Goal: Information Seeking & Learning: Compare options

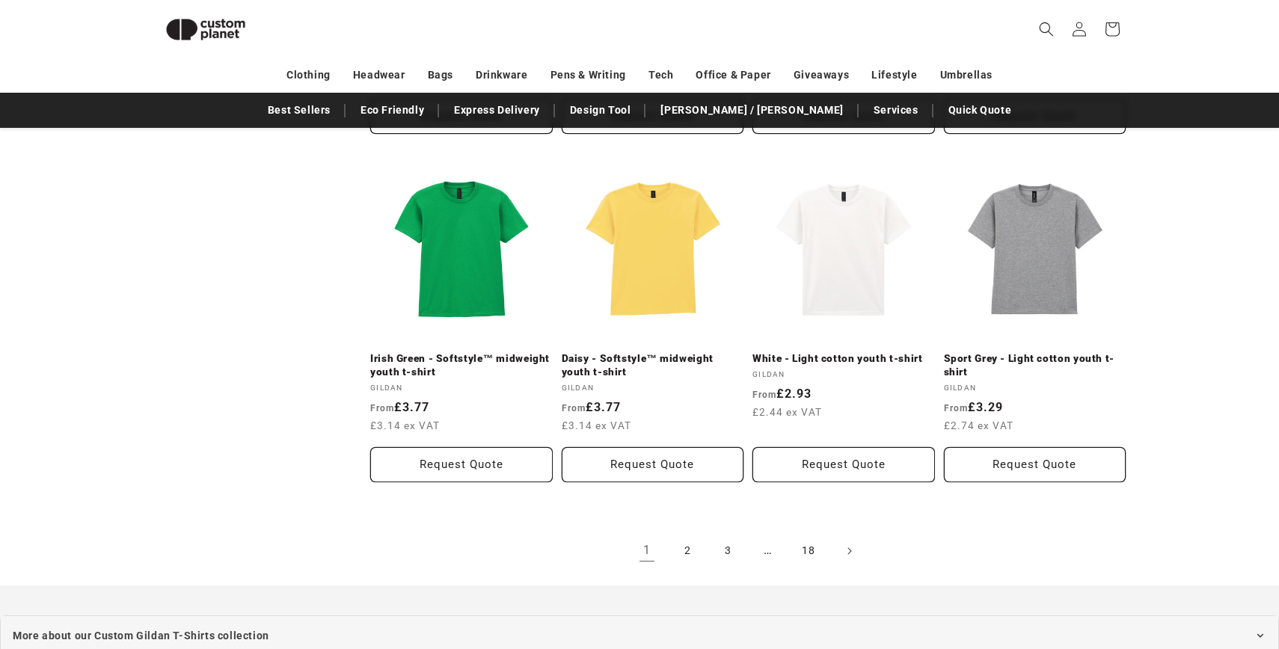
scroll to position [1546, 0]
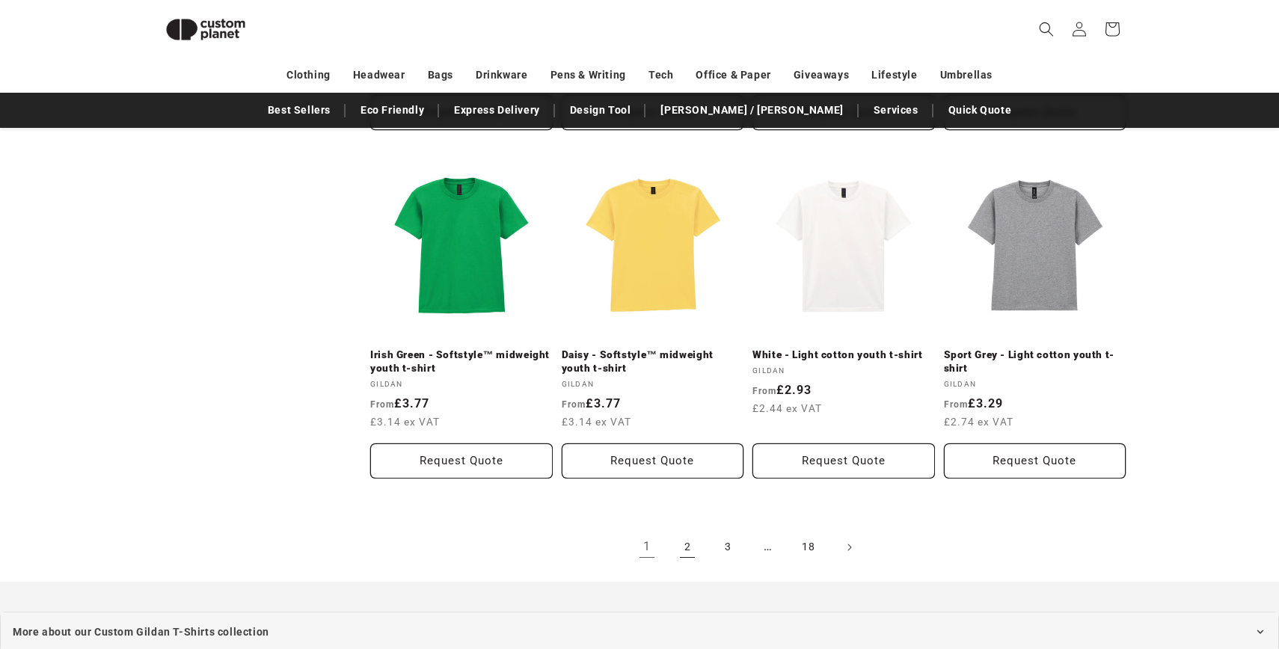
click at [674, 555] on link "2" at bounding box center [687, 547] width 33 height 33
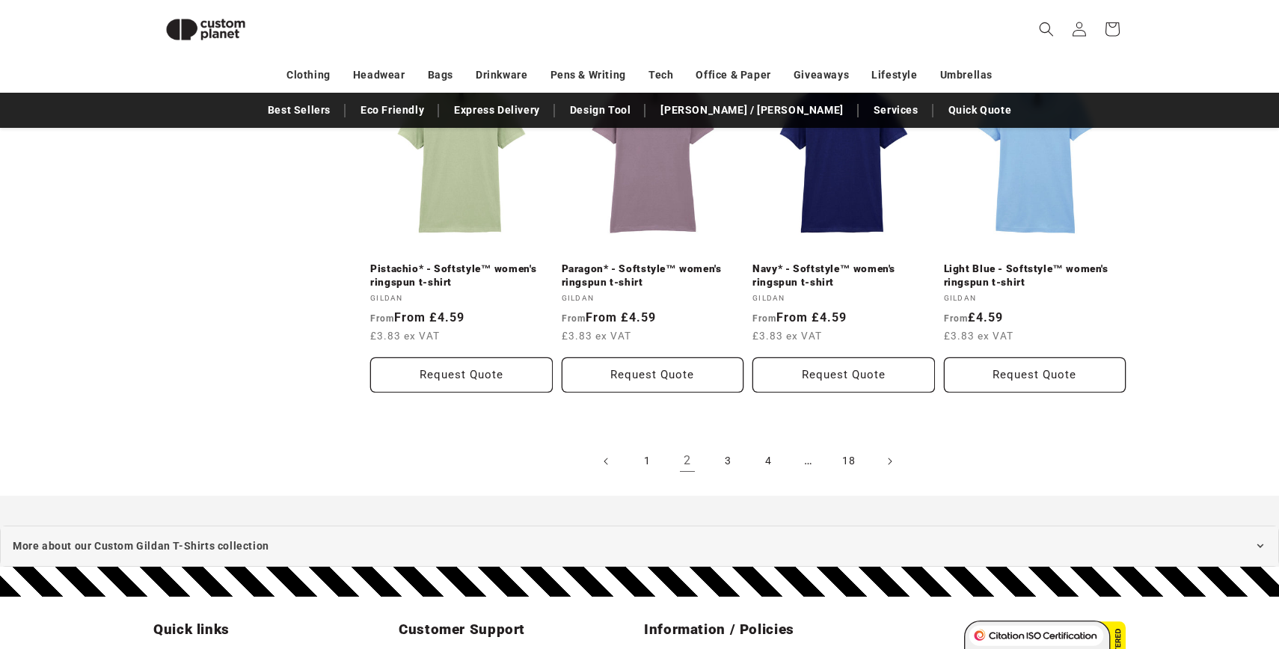
scroll to position [1641, 0]
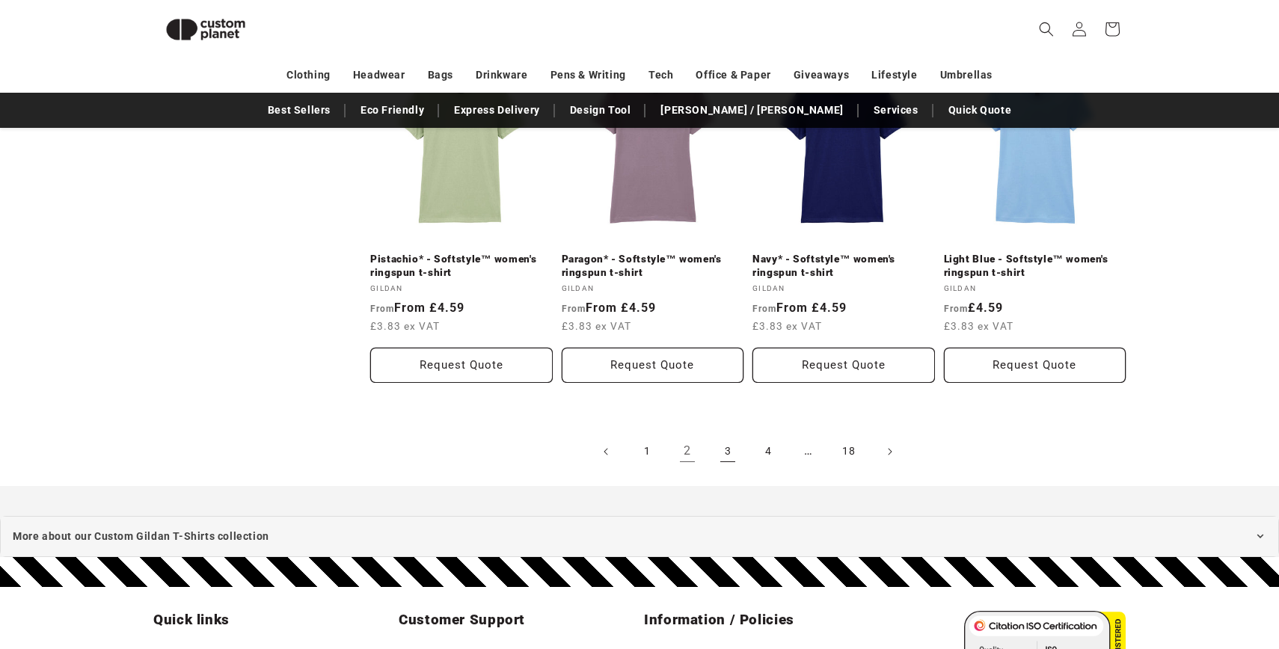
click at [725, 439] on link "3" at bounding box center [727, 451] width 33 height 33
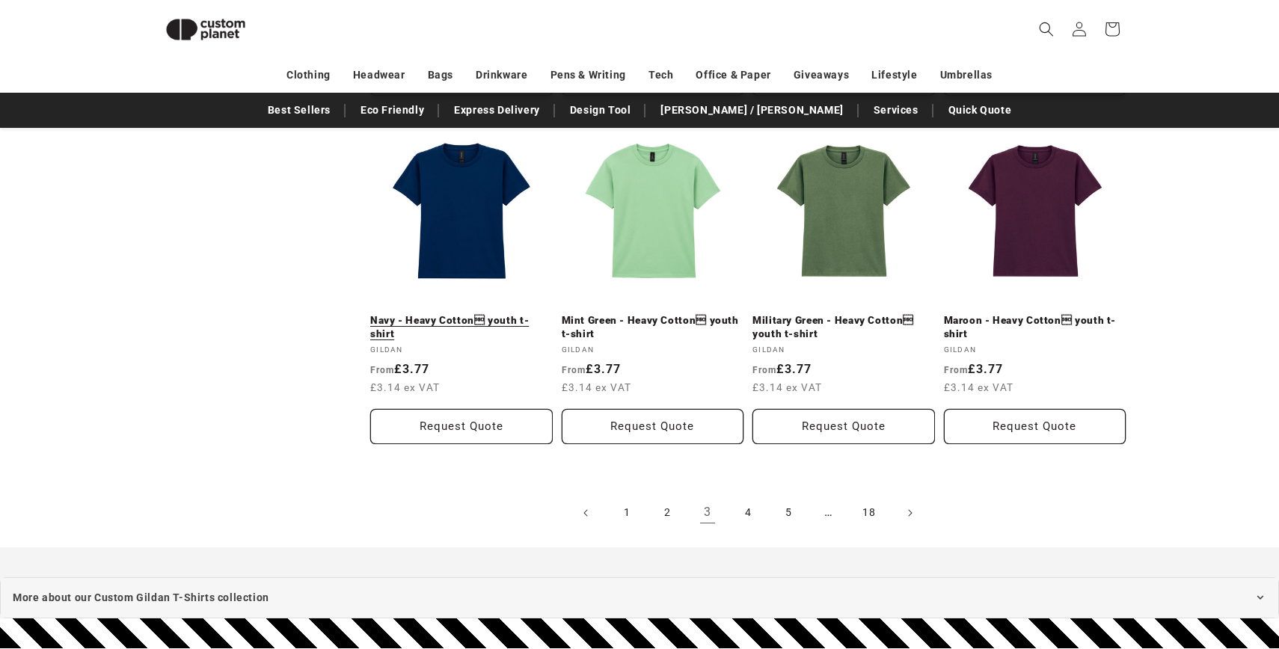
scroll to position [1591, 0]
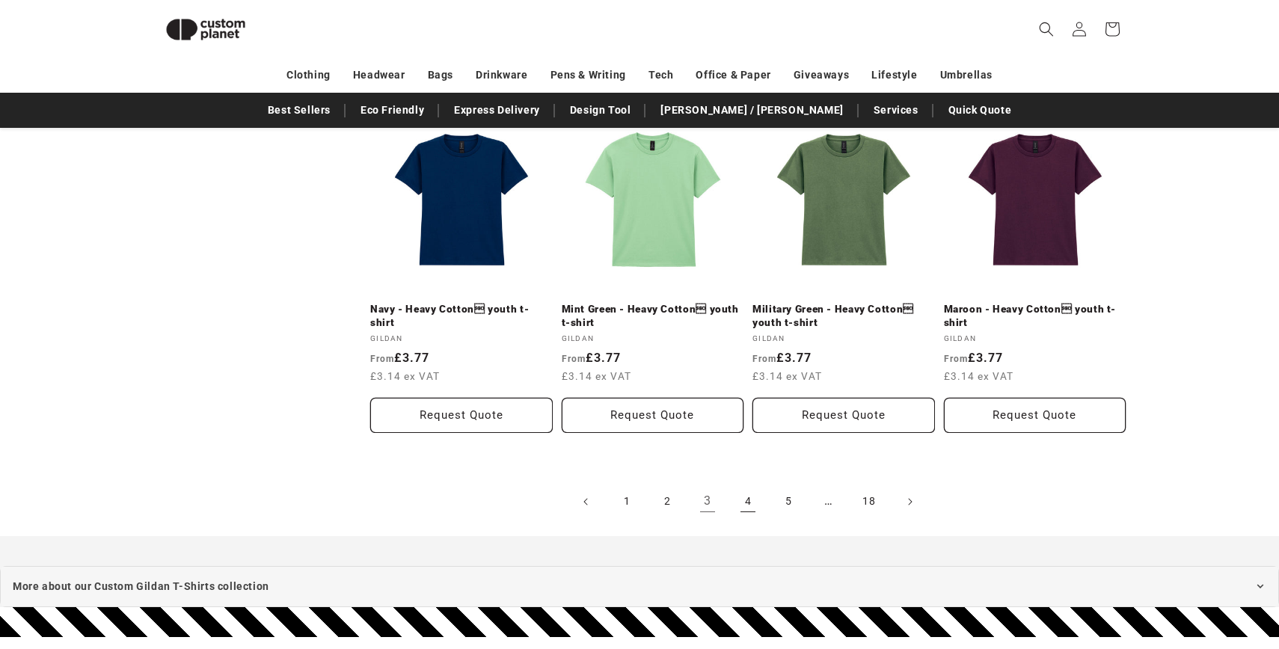
click at [742, 495] on link "4" at bounding box center [747, 501] width 33 height 33
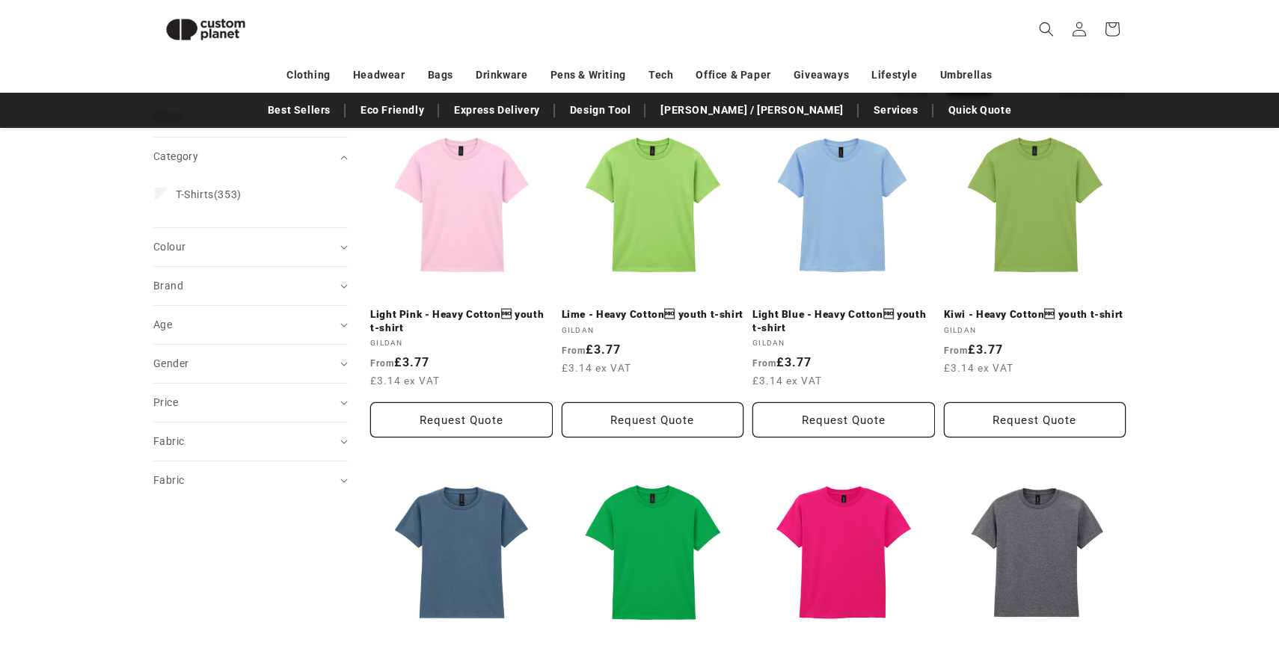
scroll to position [194, 0]
click at [844, 308] on link "Light Blue - Heavy Cotton youth t-shirt" at bounding box center [843, 321] width 182 height 26
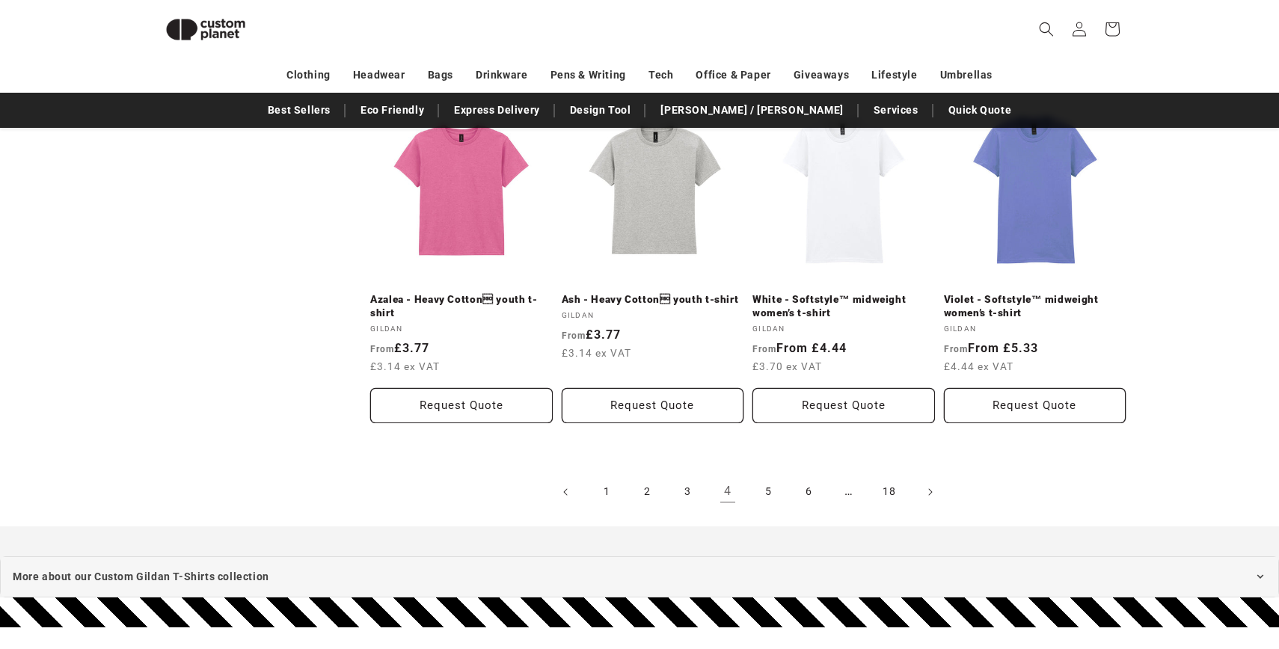
scroll to position [1603, 0]
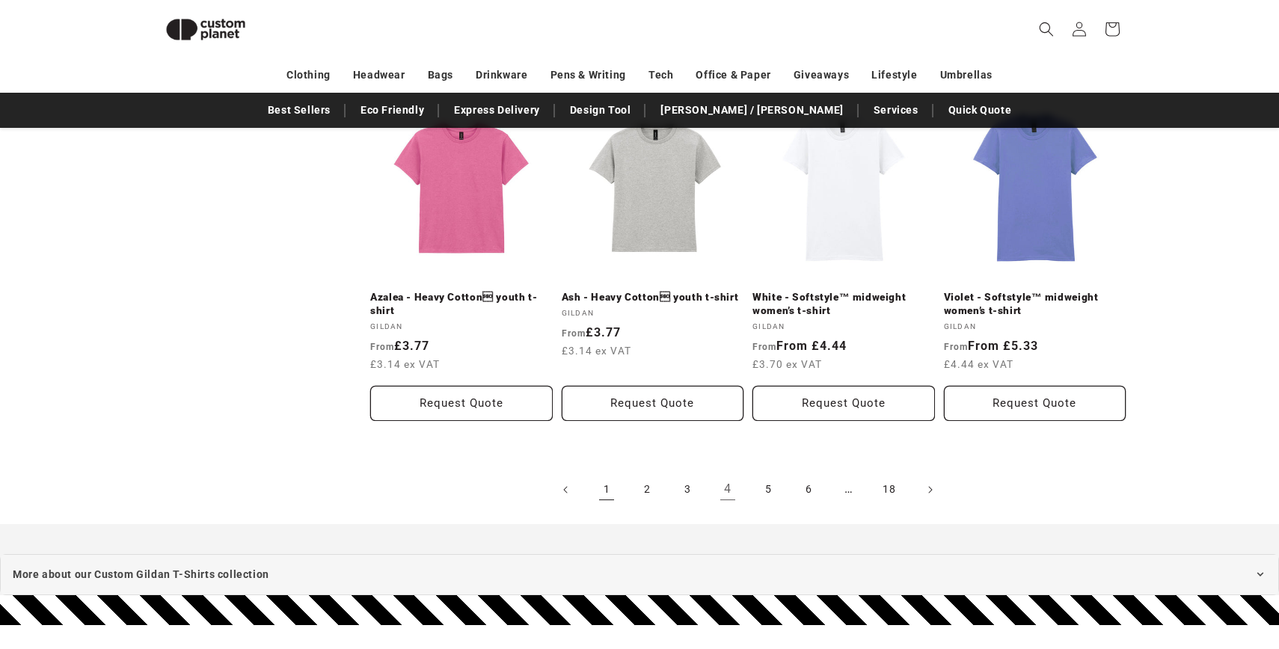
click at [612, 475] on link "1" at bounding box center [606, 489] width 33 height 33
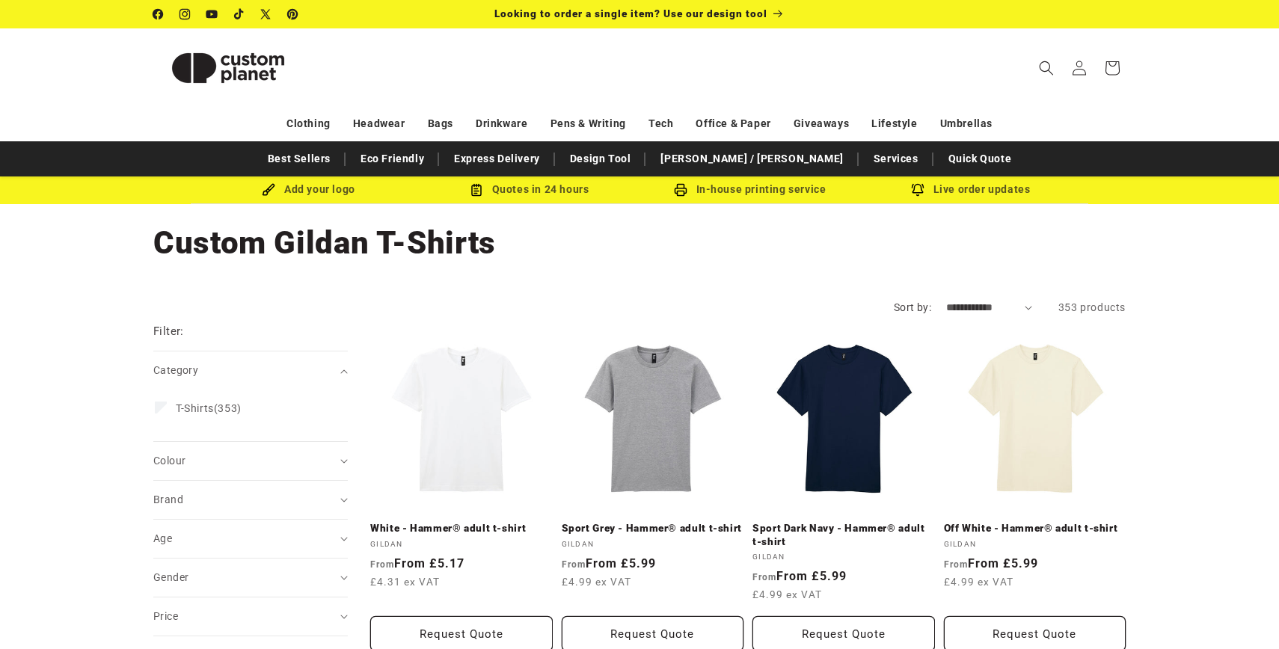
scroll to position [25, 0]
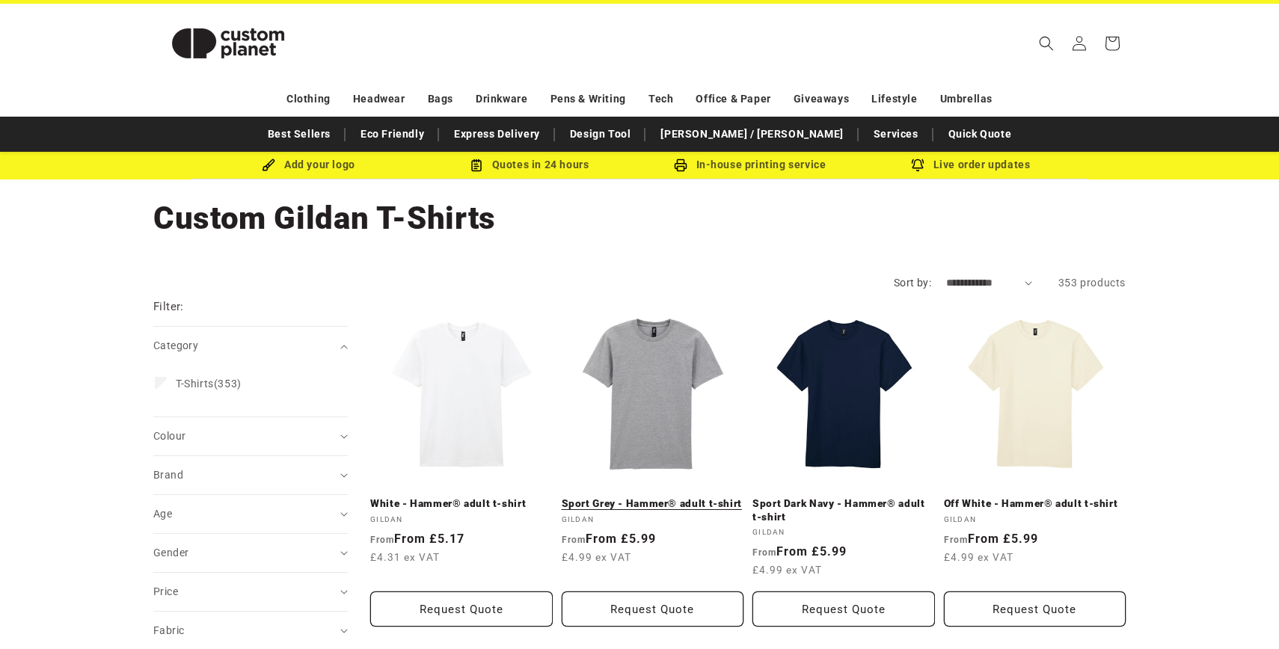
click at [686, 497] on link "Sport Grey - Hammer® adult t-shirt" at bounding box center [653, 503] width 182 height 13
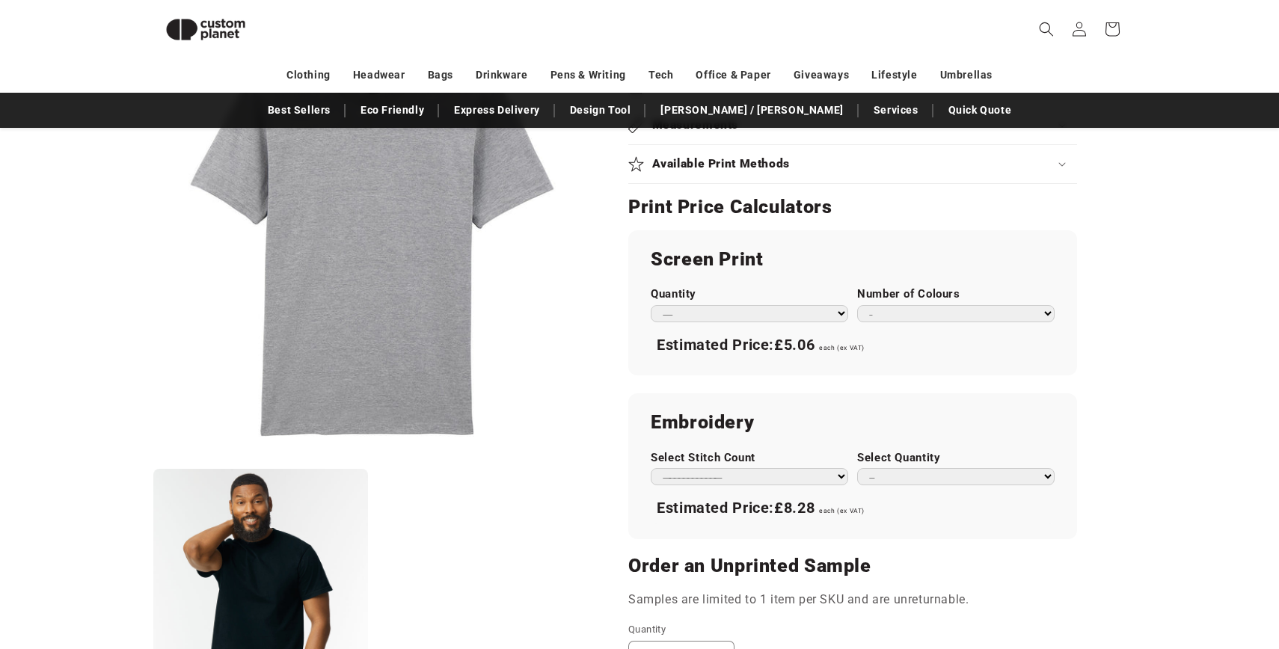
scroll to position [600, 0]
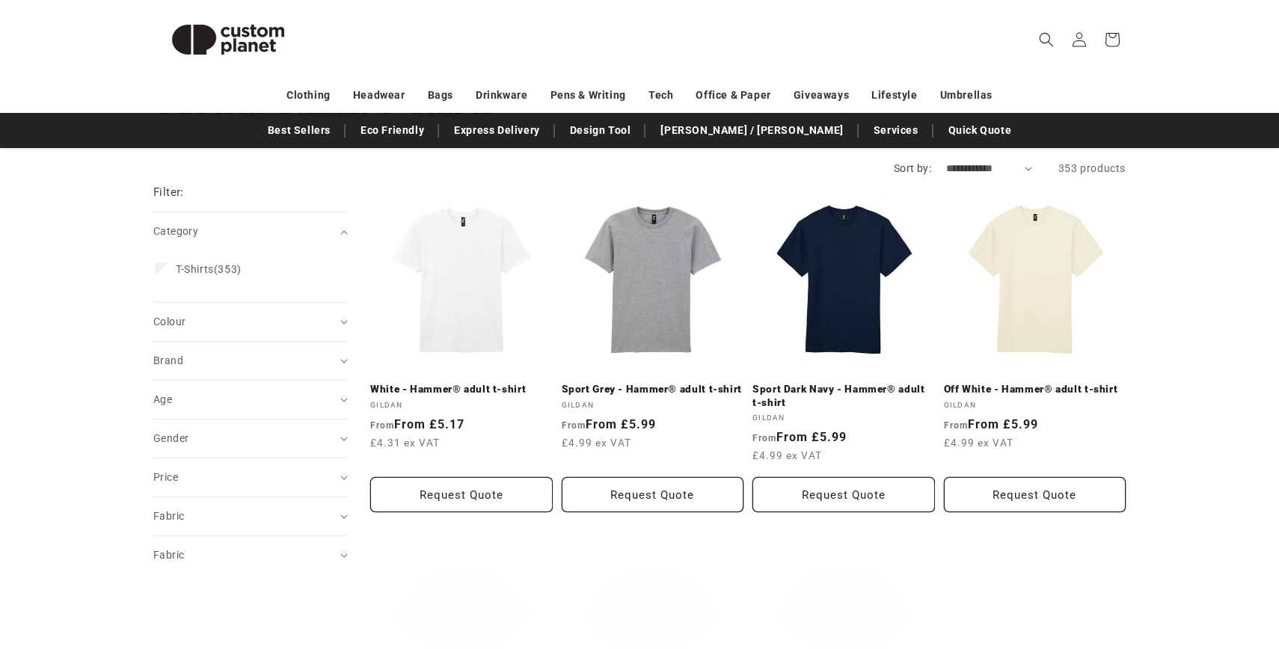
scroll to position [315, 0]
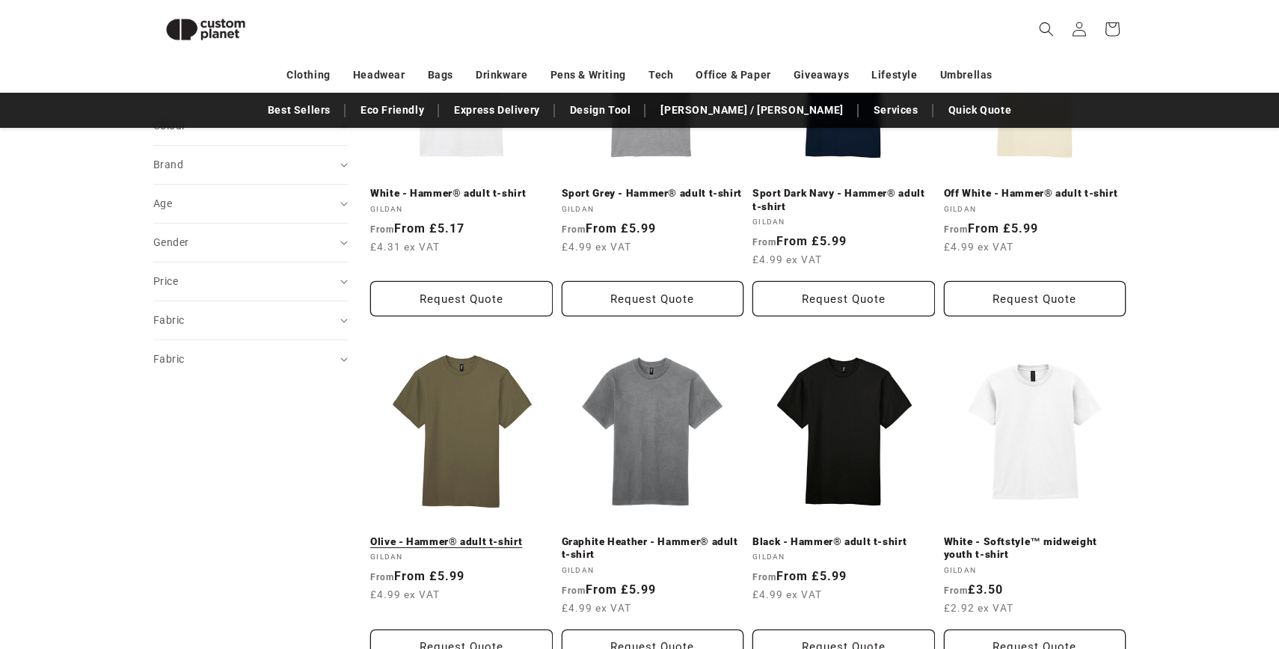
click at [469, 535] on link "Olive - Hammer® adult t-shirt" at bounding box center [461, 541] width 182 height 13
